Goal: Register for event/course

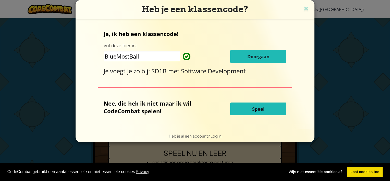
click at [241, 111] on button "Speel" at bounding box center [258, 108] width 56 height 13
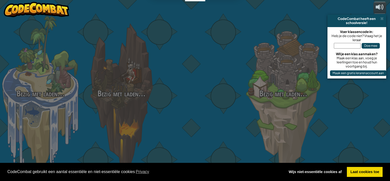
select select "nl-[GEOGRAPHIC_DATA]"
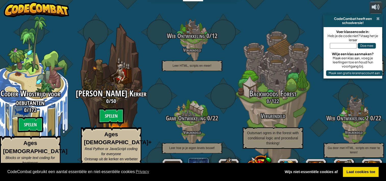
click at [378, 18] on span at bounding box center [378, 19] width 3 height 4
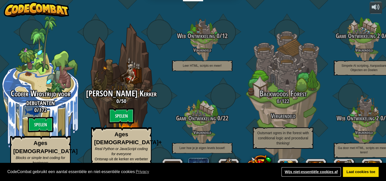
click at [321, 172] on link "Wijs niet-essentiële cookies af" at bounding box center [311, 172] width 60 height 10
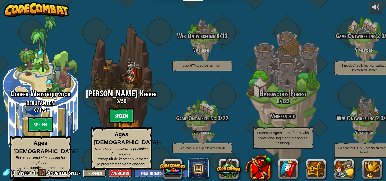
click at [95, 173] on button "Inloggen" at bounding box center [94, 173] width 23 height 8
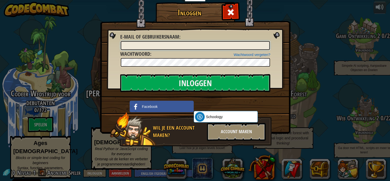
click at [153, 46] on input "E-mail of gebruikersnaam :" at bounding box center [195, 45] width 149 height 9
click at [117, 71] on img at bounding box center [195, 59] width 190 height 149
click at [226, 132] on div "Account maken" at bounding box center [236, 132] width 59 height 18
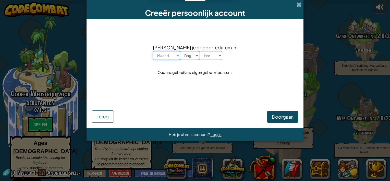
click at [179, 57] on select "Maand Januari Februari Maart April Mei Juni Juli Augustus September Oktober Nov…" at bounding box center [166, 55] width 27 height 9
select select "3"
click at [160, 51] on select "Maand Januari Februari Maart April Mei Juni Juli Augustus September Oktober Nov…" at bounding box center [166, 55] width 27 height 9
drag, startPoint x: 194, startPoint y: 53, endPoint x: 195, endPoint y: 60, distance: 6.6
click at [194, 53] on select "Dag 1 2 3 4 5 6 7 8 9 10 11 12 13 14 15 16 17 18 19 20 21 22 23 24 25 26 27 28 …" at bounding box center [189, 55] width 19 height 9
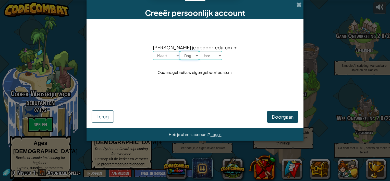
select select "10"
click at [187, 51] on select "Dag 1 2 3 4 5 6 7 8 9 10 11 12 13 14 15 16 17 18 19 20 21 22 23 24 25 26 27 28 …" at bounding box center [189, 55] width 19 height 9
click at [220, 56] on select "Jaar 2025 2024 2023 2022 2021 2020 2019 2018 2017 2016 2015 2014 2013 2012 2011…" at bounding box center [210, 55] width 23 height 9
select select "2009"
click at [207, 51] on select "Jaar 2025 2024 2023 2022 2021 2020 2019 2018 2017 2016 2015 2014 2013 2012 2011…" at bounding box center [210, 55] width 23 height 9
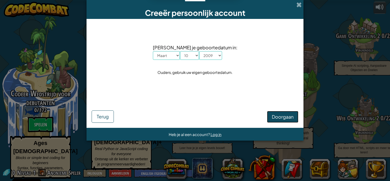
click at [291, 116] on span "Doorgaan" at bounding box center [283, 117] width 22 height 6
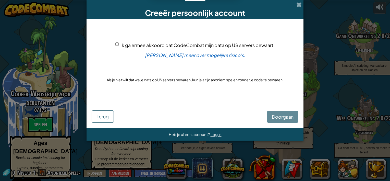
click at [118, 45] on input "Ik ga ermee akkoord dat CodeCombat mijn data op US servers bewaart." at bounding box center [116, 43] width 3 height 3
click at [117, 44] on input "Ik ga ermee akkoord dat CodeCombat mijn data op US servers bewaart." at bounding box center [116, 43] width 3 height 3
click at [132, 50] on div "Ik ga ermee akkoord dat CodeCombat mijn data op US servers bewaart. Lees meer o…" at bounding box center [195, 62] width 207 height 77
click at [132, 45] on span "Ik ga ermee akkoord dat CodeCombat mijn data op US servers bewaart." at bounding box center [197, 45] width 154 height 6
click at [119, 45] on input "Ik ga ermee akkoord dat CodeCombat mijn data op US servers bewaart." at bounding box center [116, 43] width 3 height 3
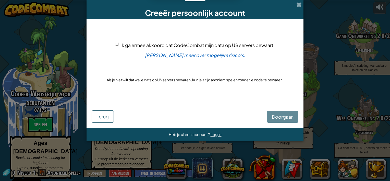
checkbox input "true"
click at [277, 114] on span "Doorgaan" at bounding box center [283, 117] width 22 height 6
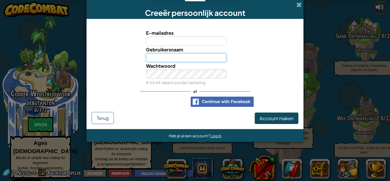
click at [178, 56] on input "Gebruikersnaam" at bounding box center [186, 57] width 81 height 9
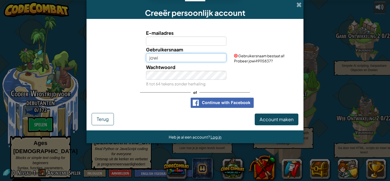
click at [161, 58] on input "jowi" at bounding box center [186, 57] width 81 height 9
type input "j"
type input "iwoj"
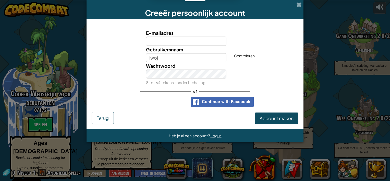
click at [138, 80] on div "Wachtwoord 8 tot 64 tekens zonder herhaling" at bounding box center [195, 74] width 212 height 24
click at [284, 116] on span "Account maken" at bounding box center [277, 118] width 34 height 6
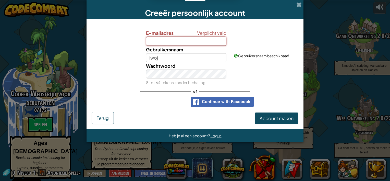
click at [175, 45] on input "E-mailadres" at bounding box center [186, 41] width 81 height 9
type input "jowi.voer@student.graafschapcollege.nl"
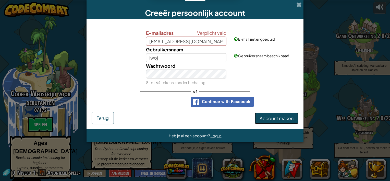
click at [287, 120] on span "Account maken" at bounding box center [277, 118] width 34 height 6
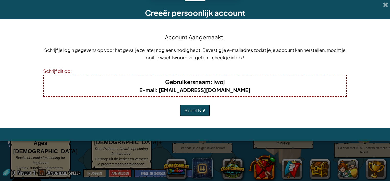
click at [203, 110] on button "Speel Nu!" at bounding box center [195, 110] width 30 height 12
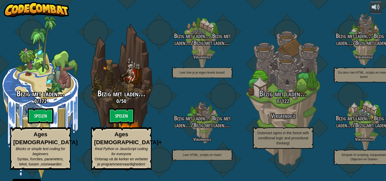
select select "nl-[GEOGRAPHIC_DATA]"
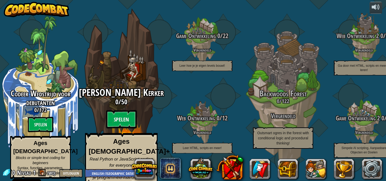
click at [122, 92] on span "[PERSON_NAME] Kerker" at bounding box center [121, 92] width 85 height 13
select select "nl-[GEOGRAPHIC_DATA]"
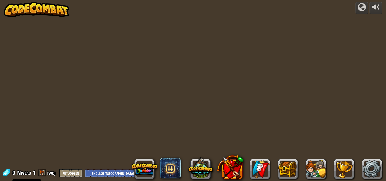
select select "nl-[GEOGRAPHIC_DATA]"
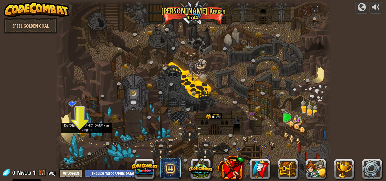
click at [82, 132] on img at bounding box center [79, 124] width 7 height 15
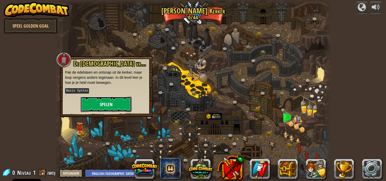
click at [103, 101] on button "Spelen" at bounding box center [106, 103] width 51 height 15
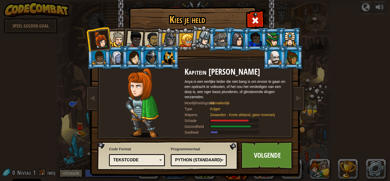
click at [220, 39] on div at bounding box center [220, 39] width 13 height 14
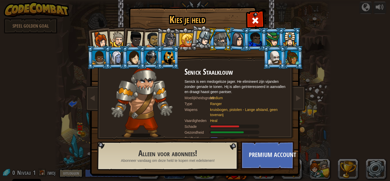
click at [197, 39] on div at bounding box center [203, 38] width 15 height 15
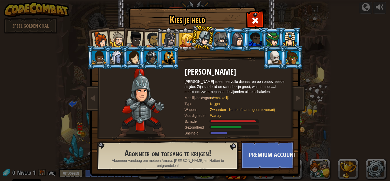
click at [188, 39] on div at bounding box center [186, 40] width 14 height 14
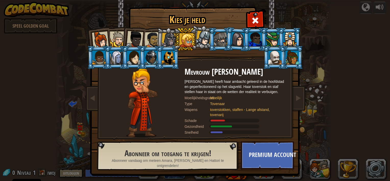
click at [174, 37] on li at bounding box center [185, 39] width 23 height 23
click at [170, 37] on div at bounding box center [169, 40] width 15 height 15
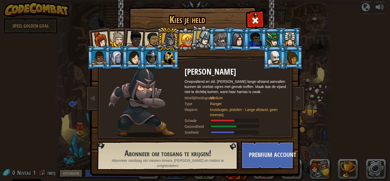
click at [150, 38] on div at bounding box center [152, 40] width 16 height 16
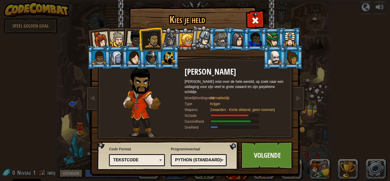
click at [132, 37] on div at bounding box center [134, 39] width 17 height 17
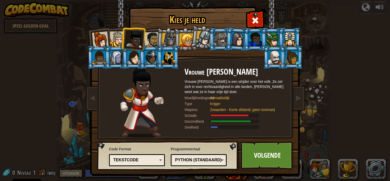
click at [121, 39] on li at bounding box center [133, 38] width 25 height 25
click at [116, 41] on div at bounding box center [118, 39] width 16 height 16
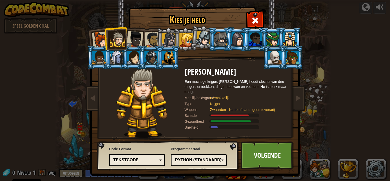
click at [165, 37] on div at bounding box center [169, 40] width 15 height 15
